Goal: Task Accomplishment & Management: Manage account settings

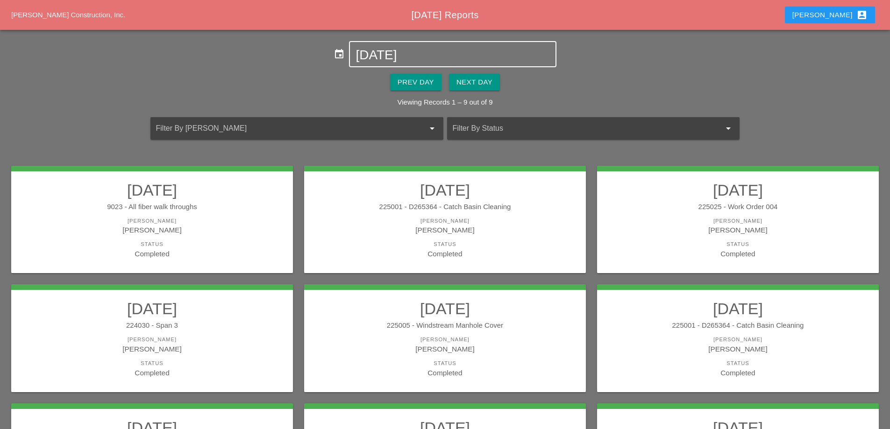
click at [371, 59] on input "[DATE]" at bounding box center [453, 55] width 194 height 15
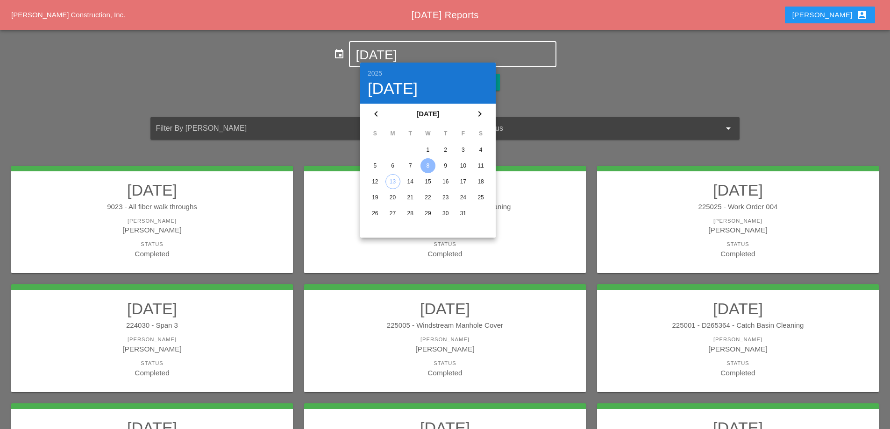
click at [371, 59] on input "[DATE]" at bounding box center [453, 55] width 194 height 15
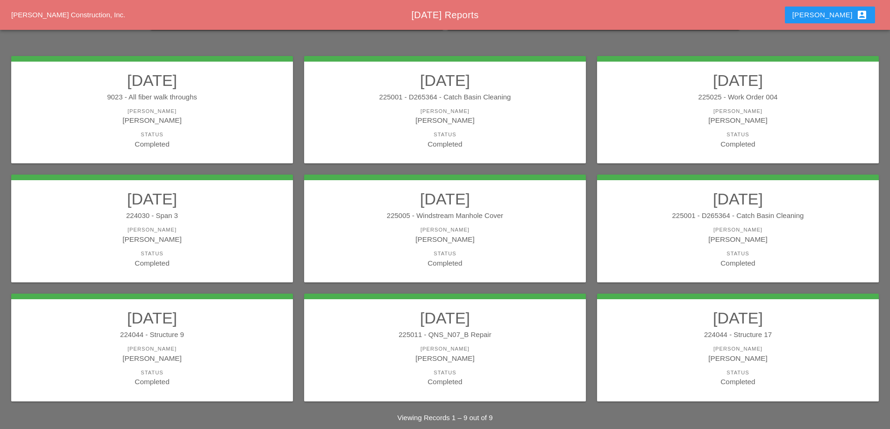
scroll to position [122, 0]
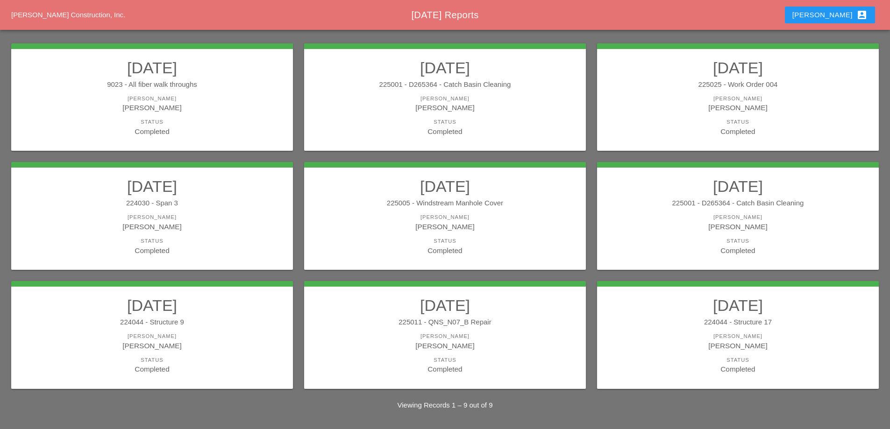
click at [457, 105] on div "[PERSON_NAME]" at bounding box center [445, 107] width 263 height 11
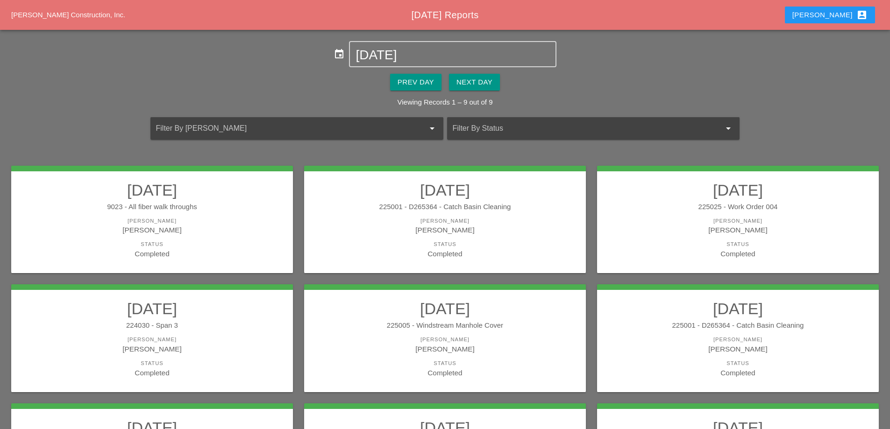
click at [657, 205] on div "225025 - Work Order 004" at bounding box center [738, 207] width 263 height 11
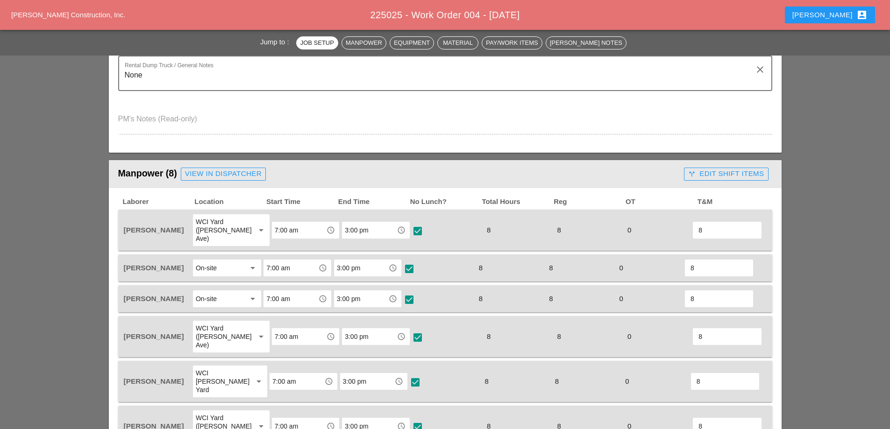
scroll to position [421, 0]
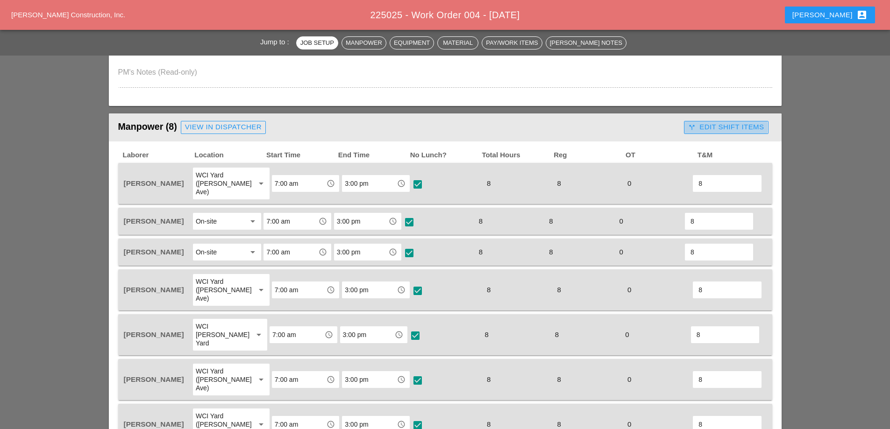
click at [711, 124] on div "call_split Edit Shift Items" at bounding box center [726, 127] width 76 height 11
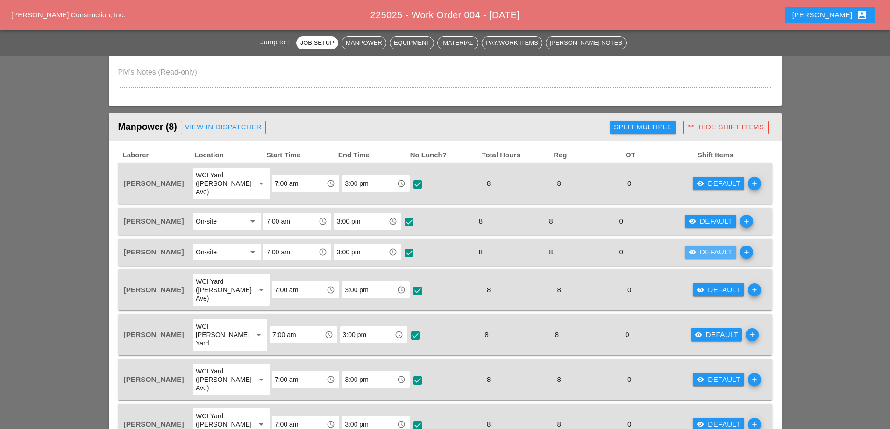
click at [708, 247] on div "visibility Default" at bounding box center [711, 252] width 44 height 11
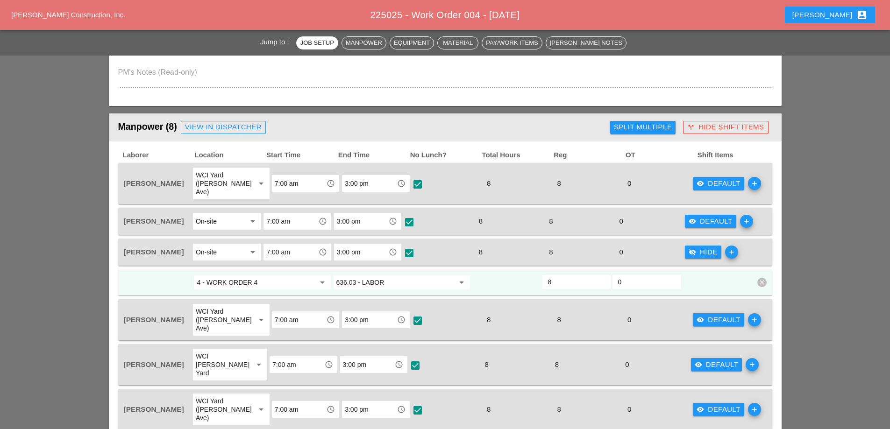
click at [716, 179] on div "visibility Default" at bounding box center [719, 184] width 44 height 11
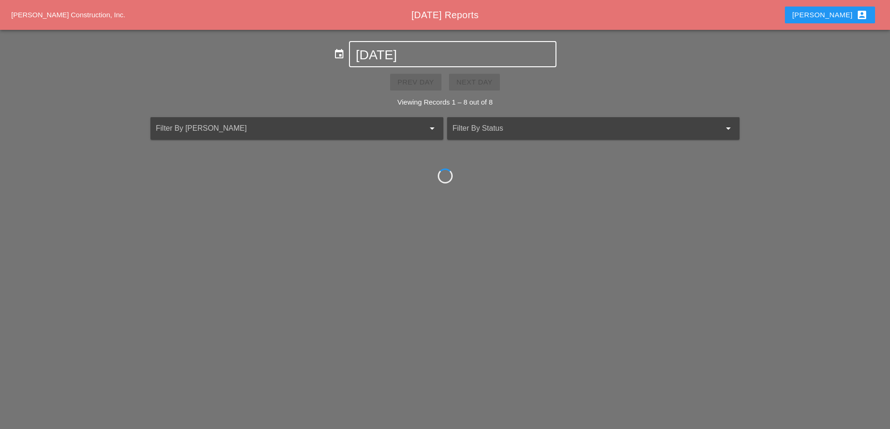
click at [416, 52] on input "[DATE]" at bounding box center [453, 55] width 194 height 15
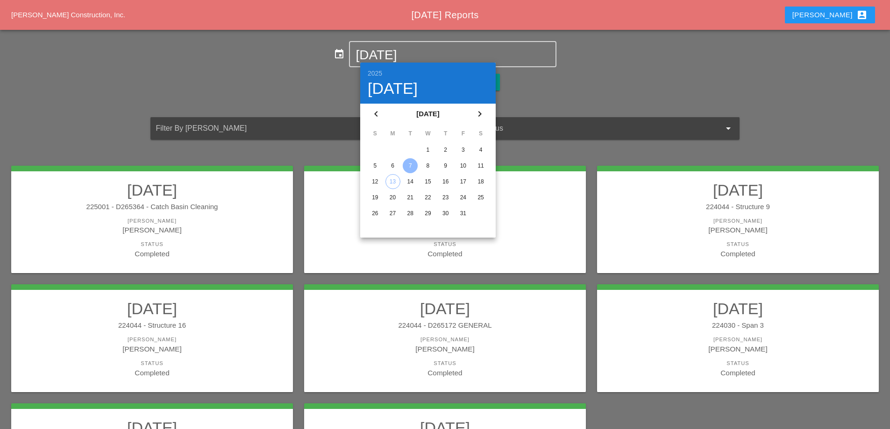
click at [428, 165] on div "8" at bounding box center [428, 165] width 15 height 15
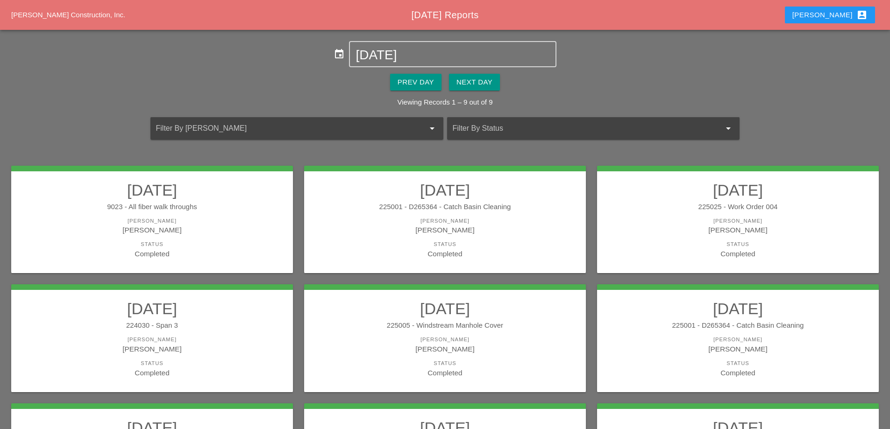
click at [452, 233] on div "[PERSON_NAME]" at bounding box center [445, 230] width 263 height 11
click at [728, 205] on div "225025 - Work Order 004" at bounding box center [738, 207] width 263 height 11
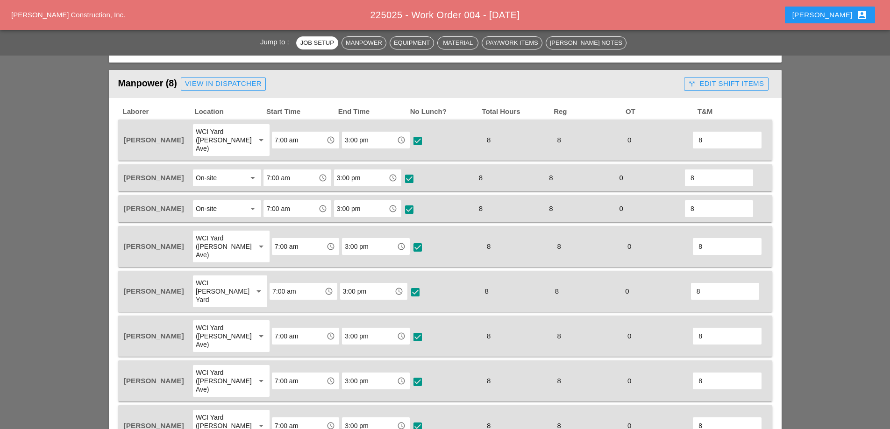
scroll to position [467, 0]
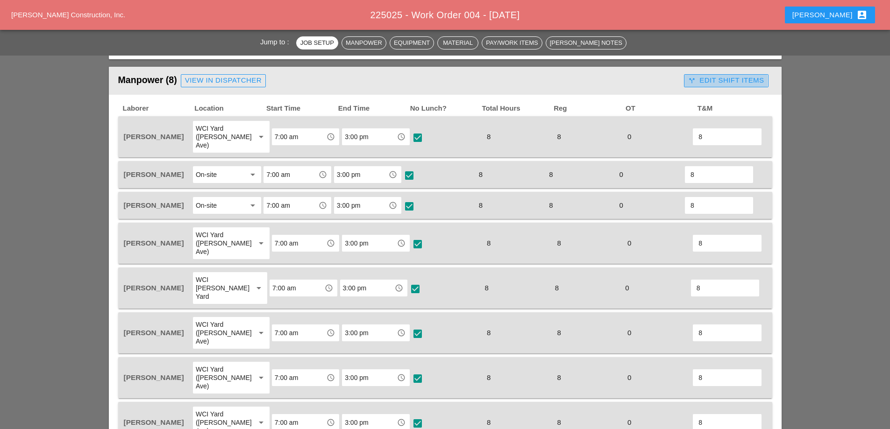
click at [737, 82] on div "call_split Edit Shift Items" at bounding box center [726, 80] width 76 height 11
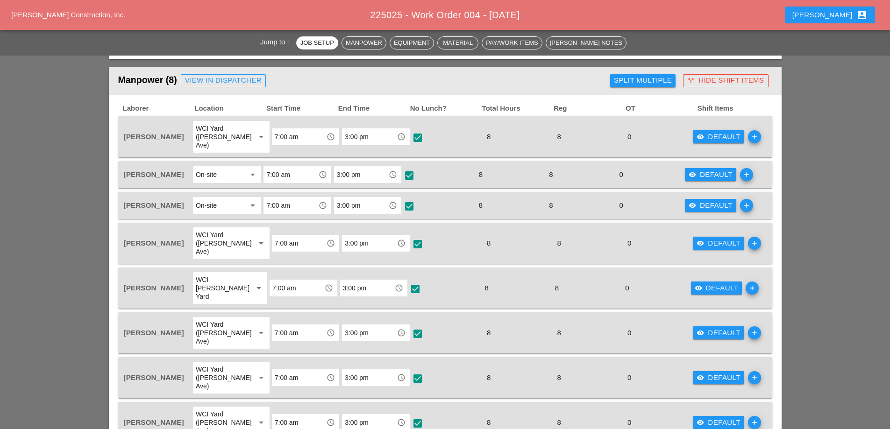
click at [706, 373] on div "visibility Default" at bounding box center [719, 378] width 44 height 11
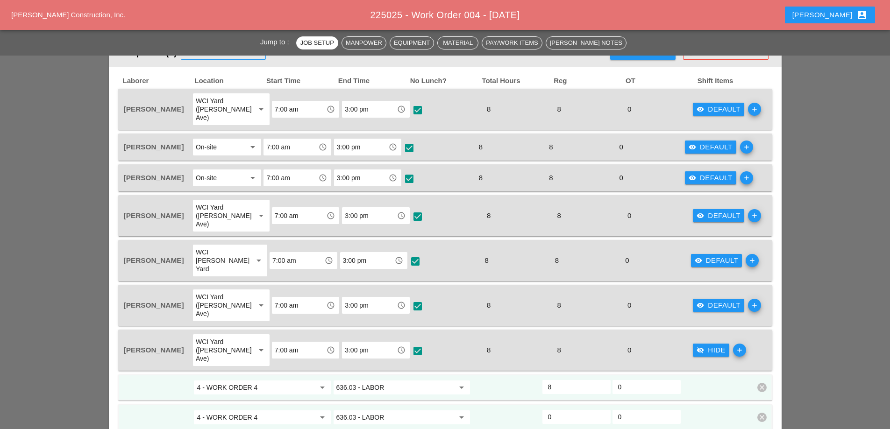
scroll to position [561, 0]
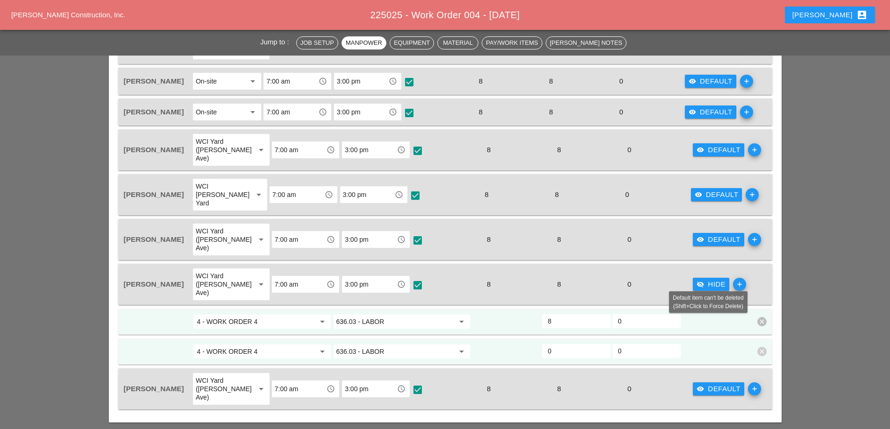
click at [760, 347] on icon "clear" at bounding box center [762, 351] width 9 height 9
click at [764, 284] on div "Confirm delete" at bounding box center [762, 289] width 45 height 11
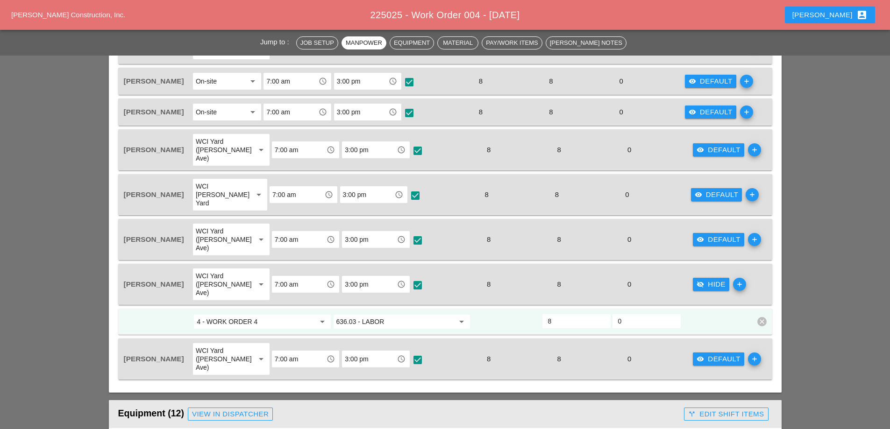
click at [704, 278] on button "visibility_off Hide" at bounding box center [711, 284] width 36 height 13
